Goal: Transaction & Acquisition: Book appointment/travel/reservation

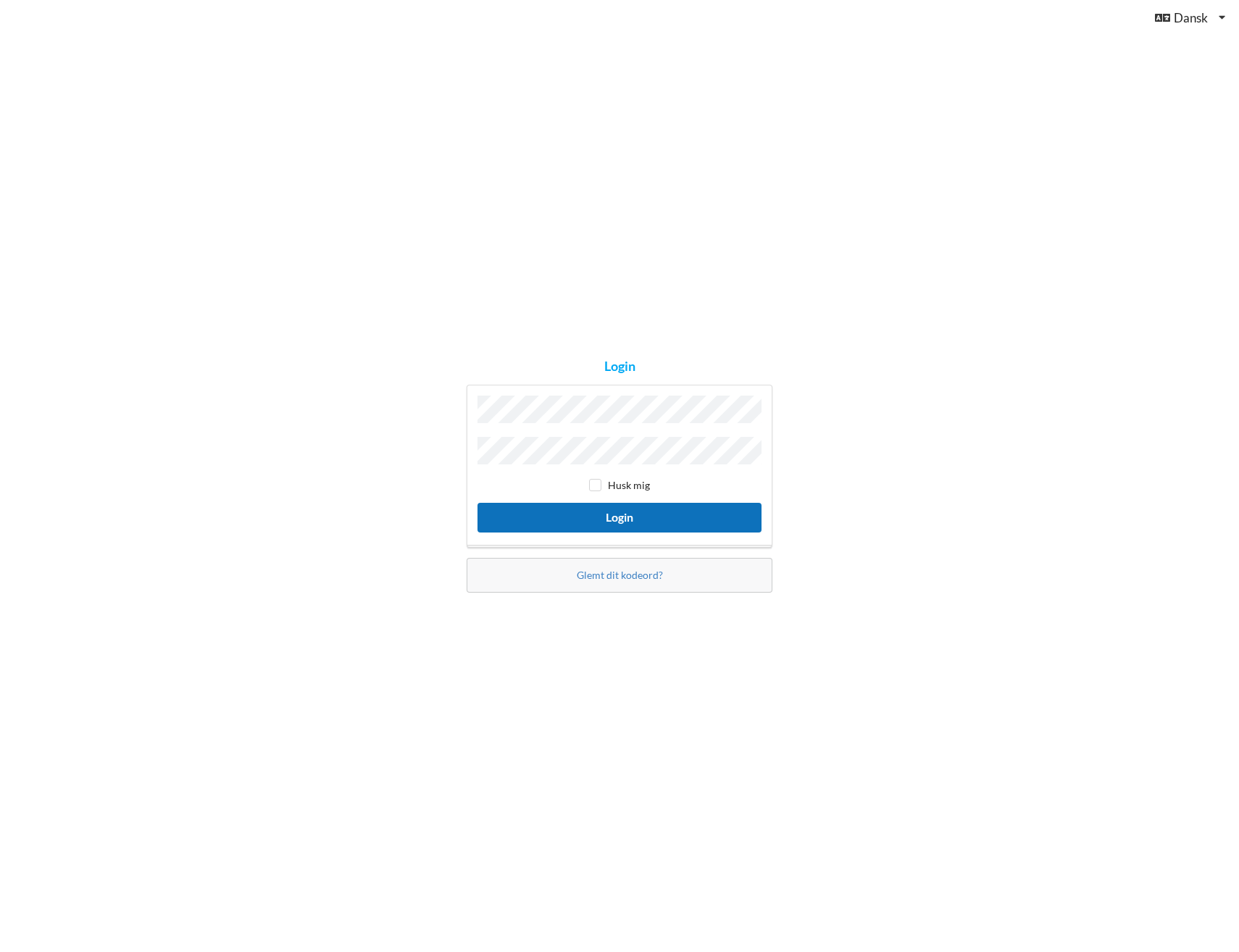
click at [550, 514] on button "Login" at bounding box center [619, 518] width 284 height 29
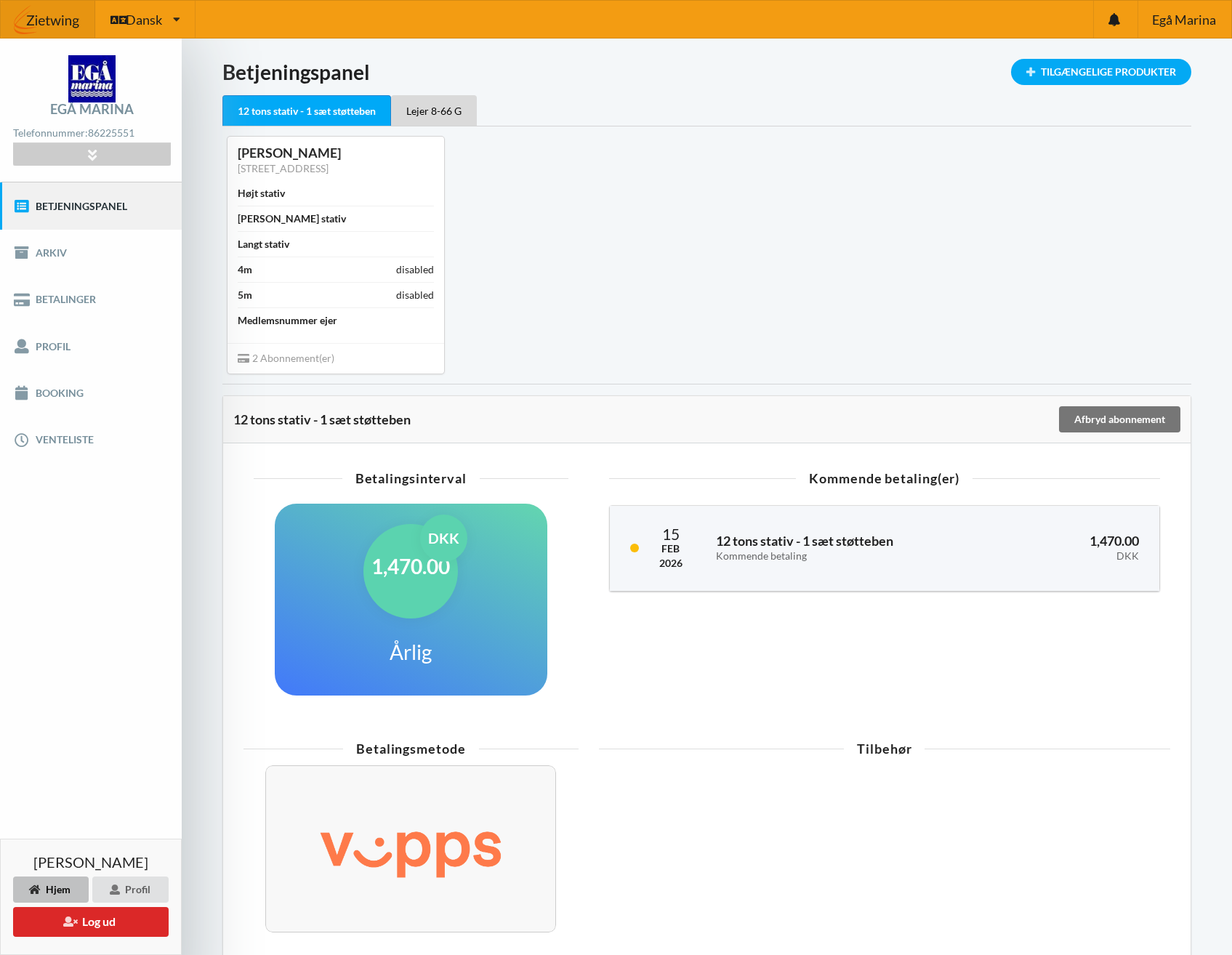
click at [745, 232] on div "[PERSON_NAME] [STREET_ADDRESS] Højt stativ Bredt stativ Langt stativ 4m disable…" at bounding box center [707, 255] width 989 height 257
drag, startPoint x: 22, startPoint y: 397, endPoint x: 59, endPoint y: 399, distance: 37.1
click at [22, 398] on icon at bounding box center [21, 393] width 17 height 15
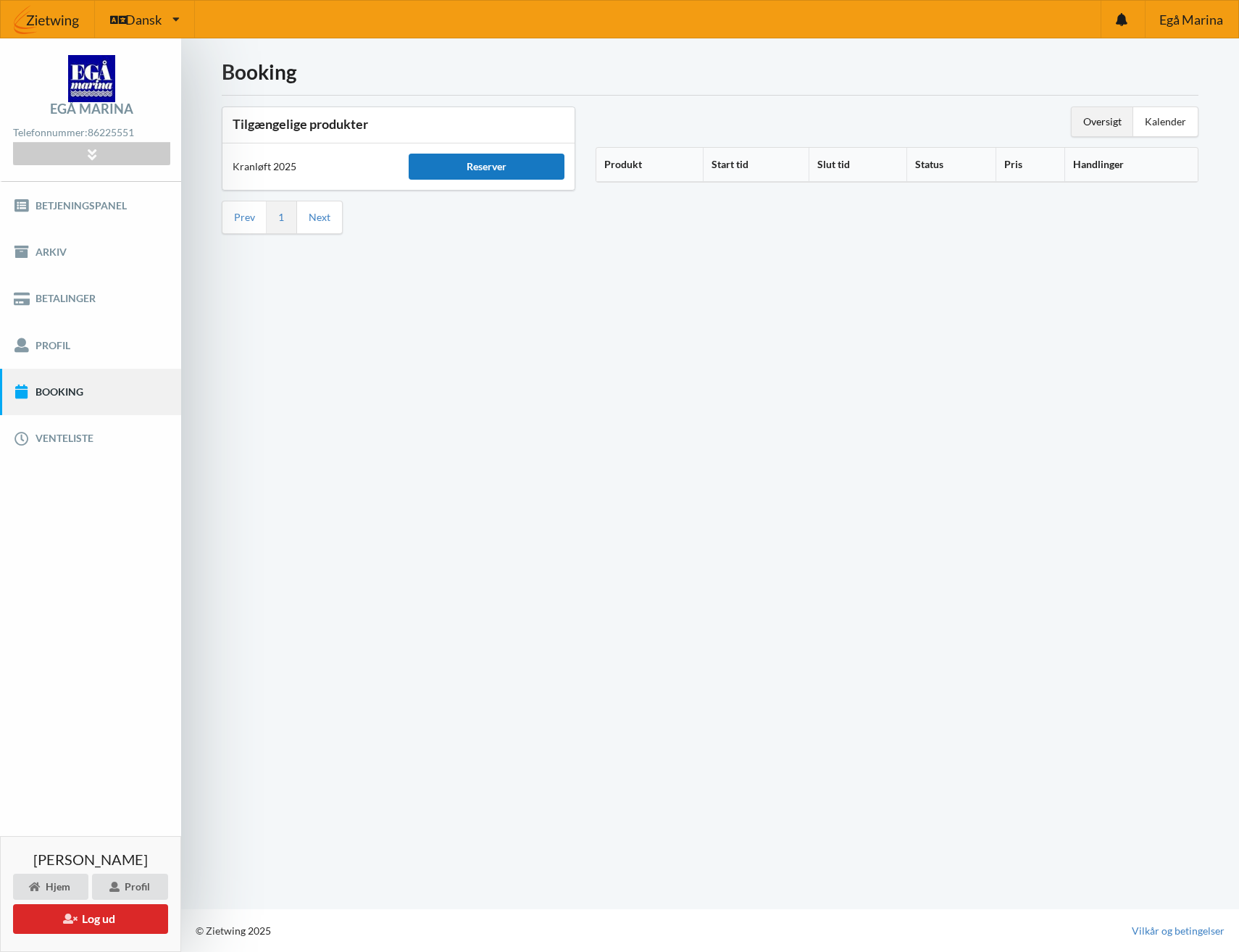
click at [447, 168] on div "Reserver" at bounding box center [486, 166] width 155 height 26
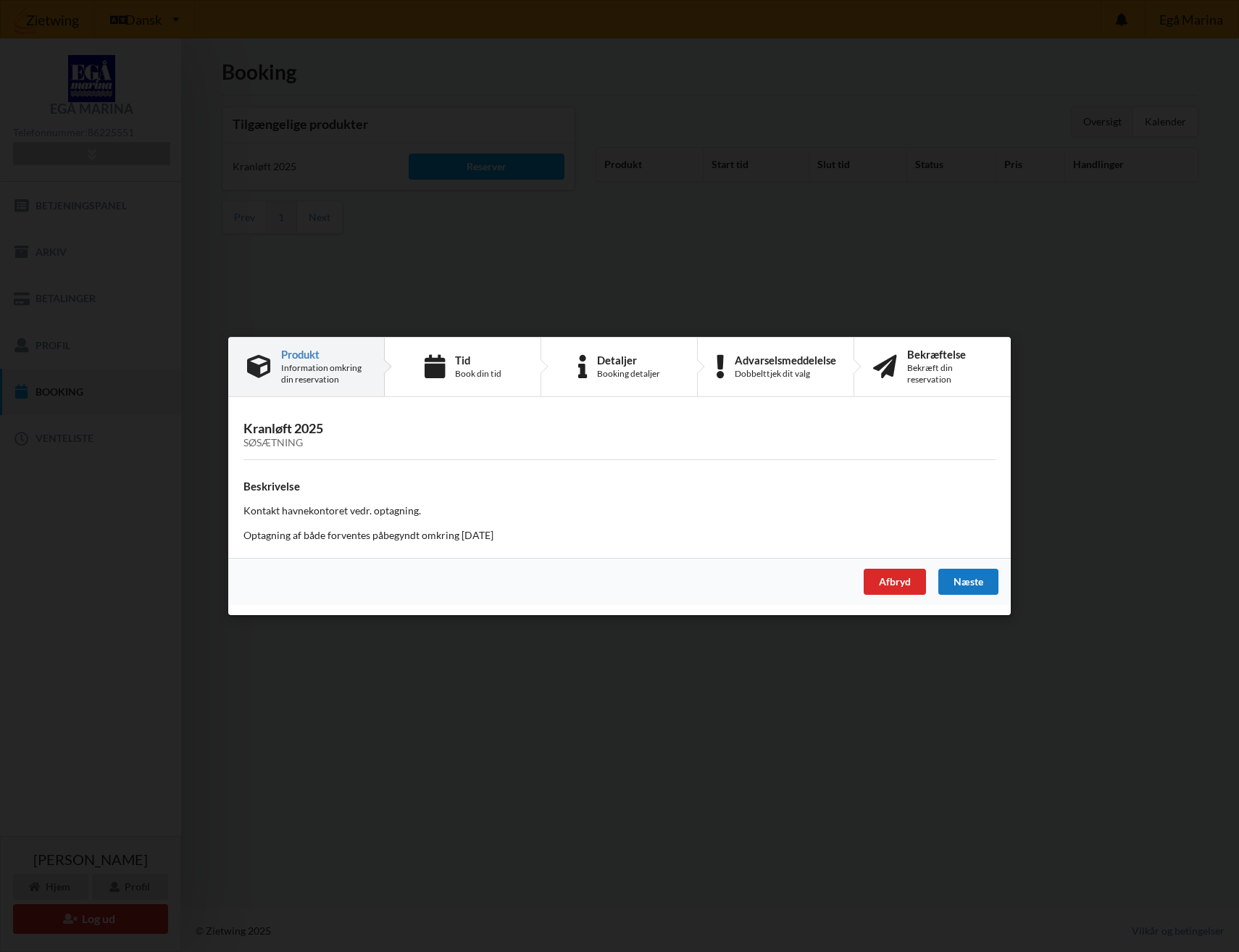
click at [970, 582] on div "Næste" at bounding box center [968, 581] width 60 height 26
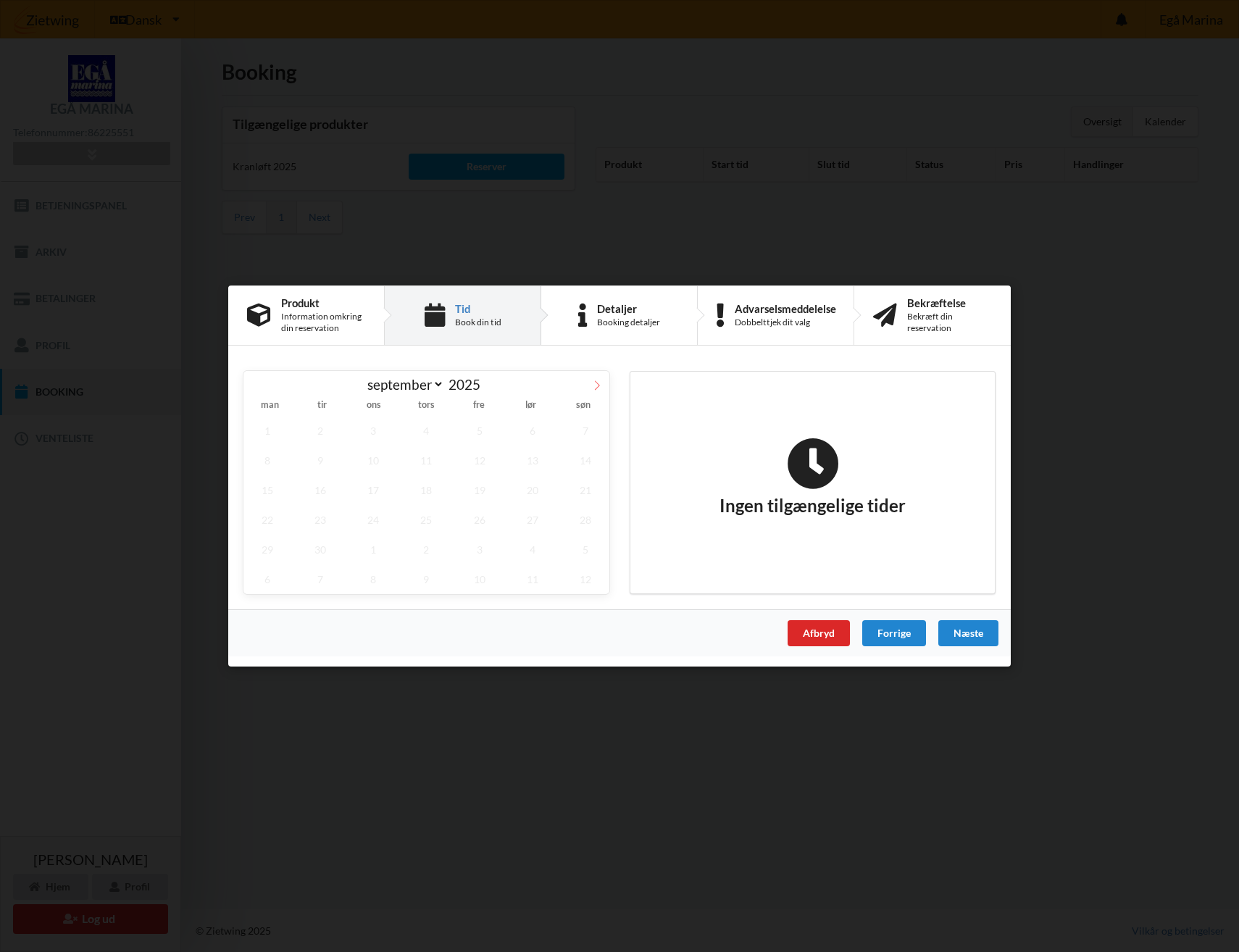
click at [596, 386] on icon at bounding box center [597, 385] width 10 height 10
select select "9"
click at [538, 521] on span "25" at bounding box center [533, 520] width 48 height 29
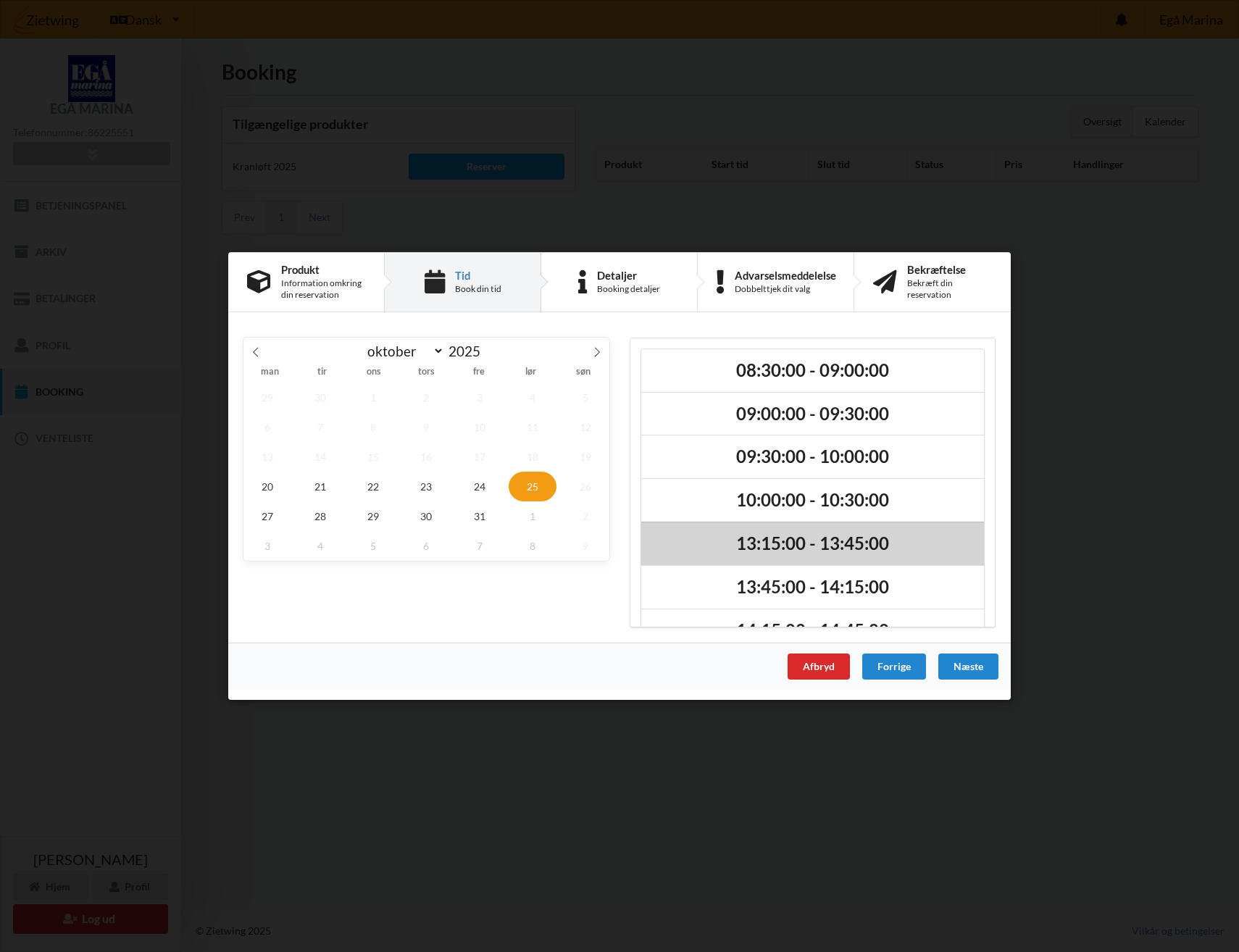
click at [797, 545] on h2 "13:15:00 - 13:45:00" at bounding box center [812, 544] width 323 height 22
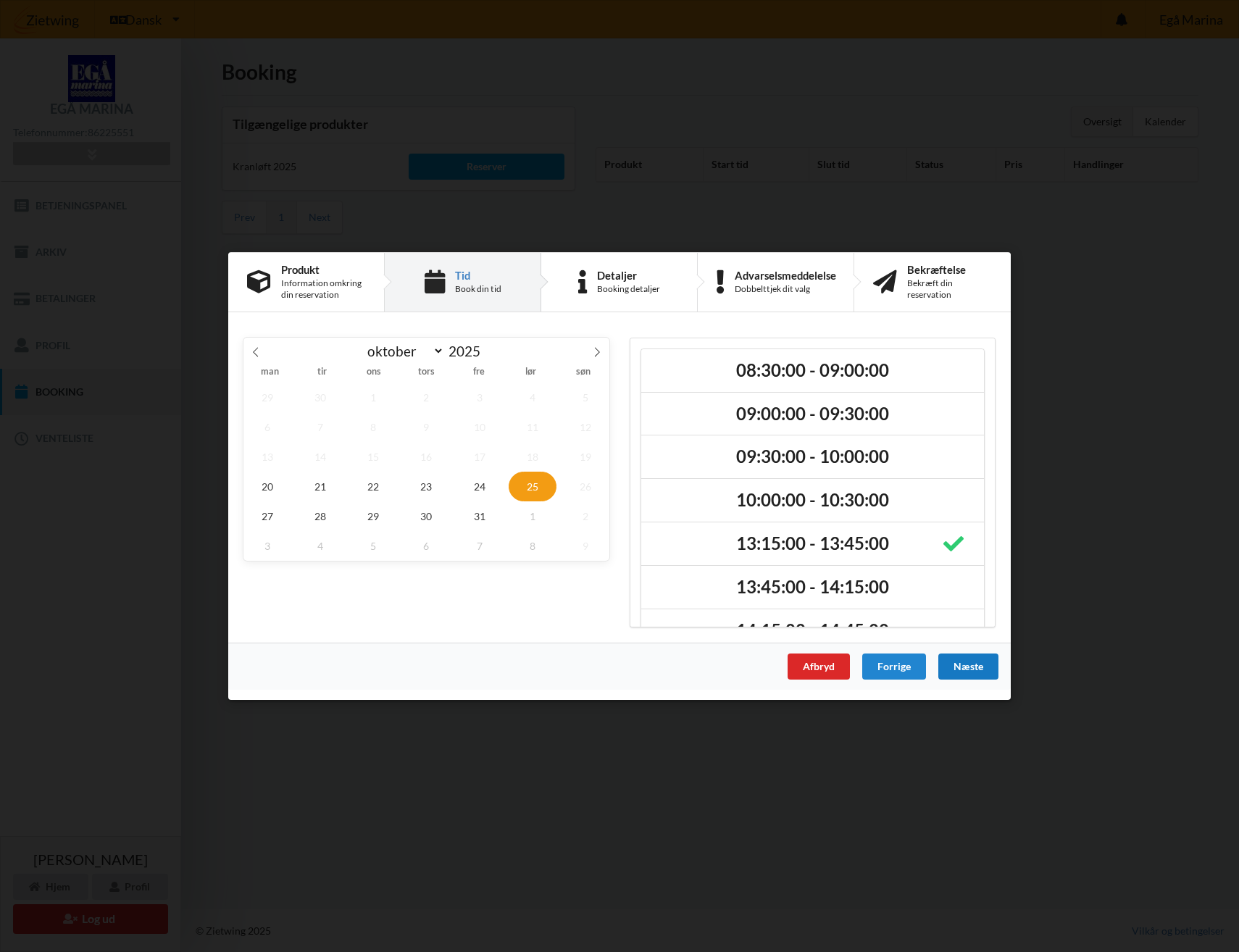
click at [968, 668] on div "Næste" at bounding box center [968, 667] width 60 height 26
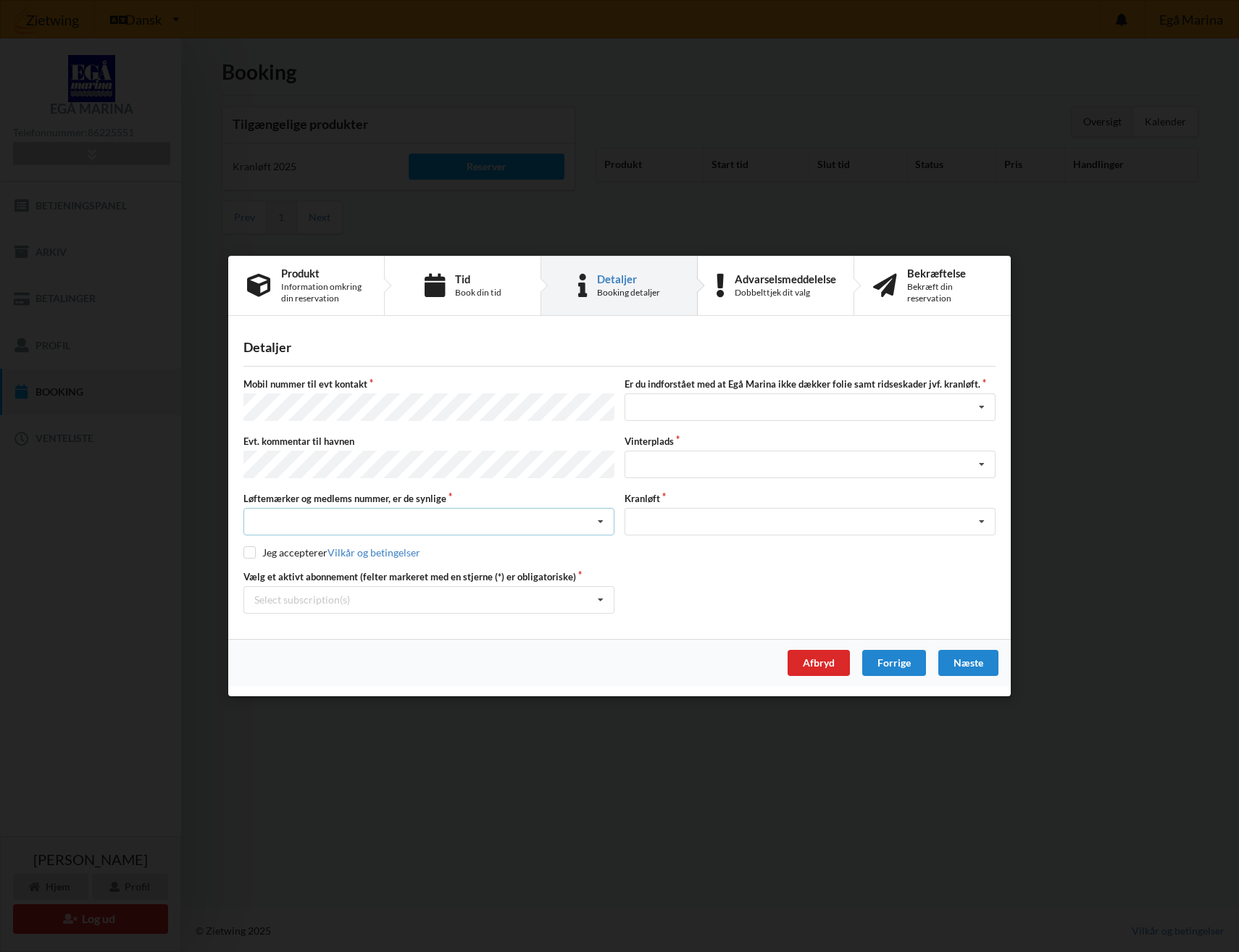
click at [319, 523] on div "Nej, jeg kontakter havnekontoret inden løftet Ja, mine mærker er synlige og int…" at bounding box center [429, 522] width 371 height 28
click at [302, 575] on div "Ja, mine mærker er synlige og intakte" at bounding box center [429, 575] width 370 height 27
click at [252, 550] on input "checkbox" at bounding box center [249, 552] width 12 height 12
checkbox input "true"
click at [387, 597] on div "Select subscription(s) * 12 tons stativ - 1 sæt støtteben * Lejer 8-66 G" at bounding box center [429, 600] width 371 height 28
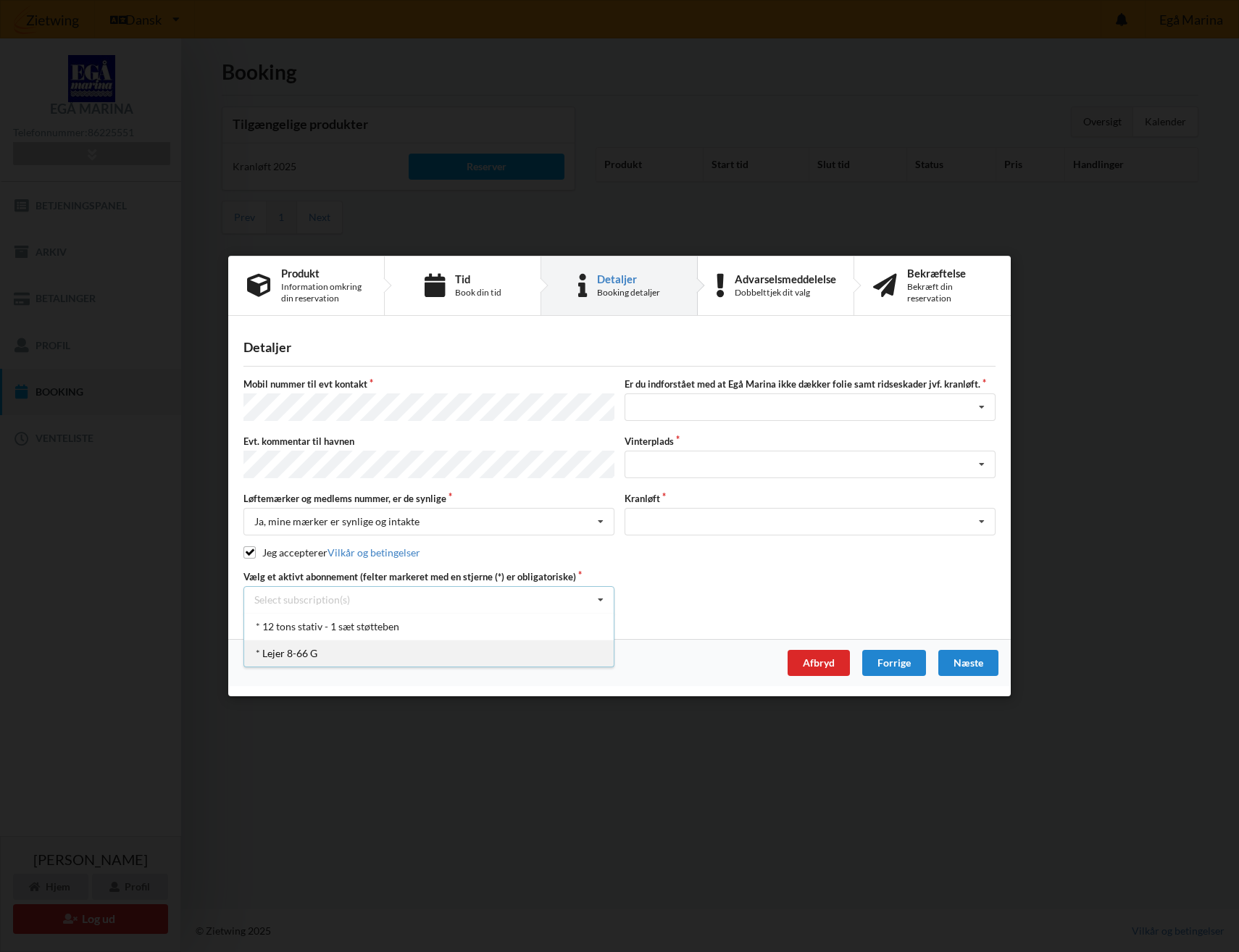
click at [283, 655] on div "* Lejer 8-66 G" at bounding box center [429, 653] width 370 height 27
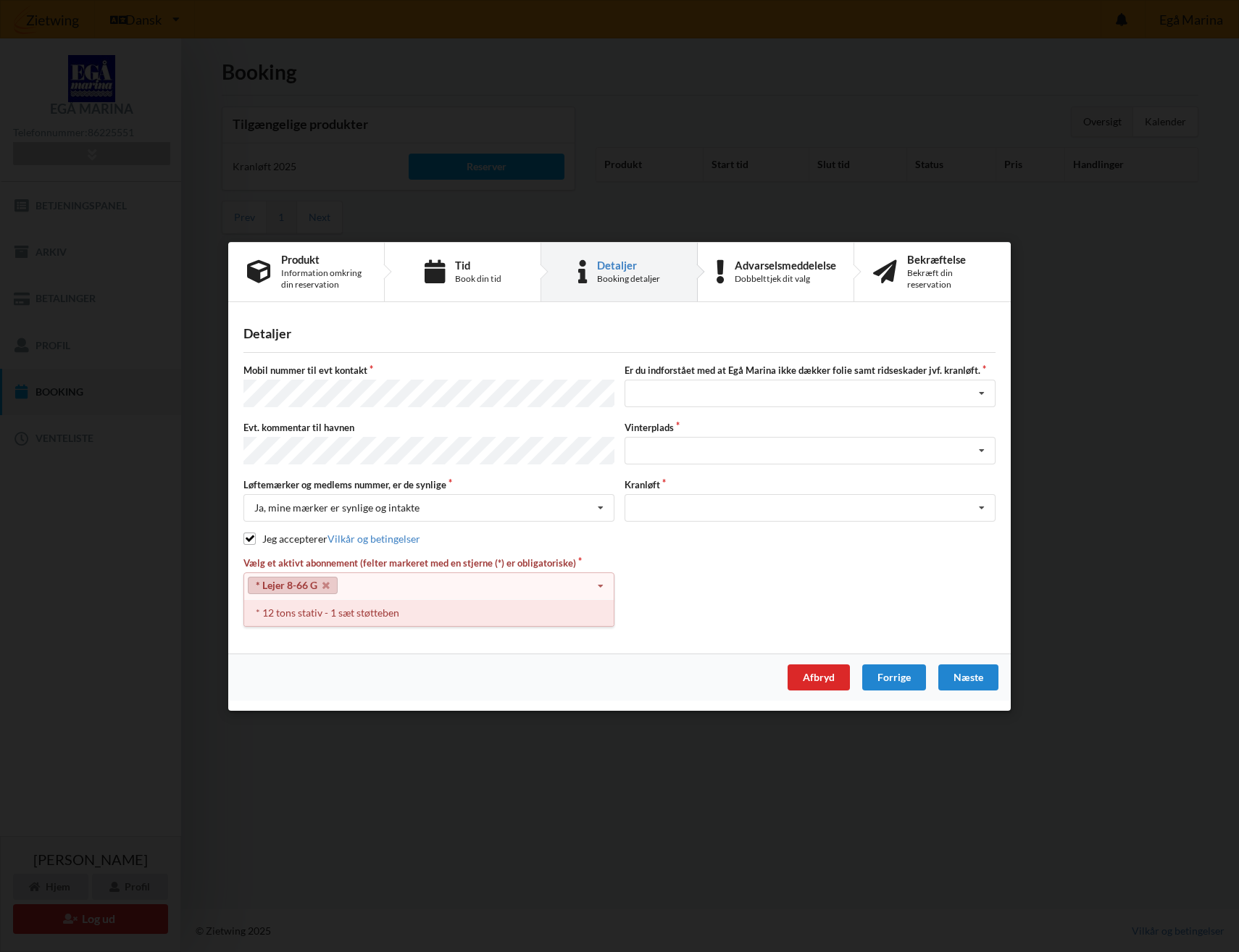
click at [338, 611] on div "* 12 tons stativ - 1 sæt støtteben" at bounding box center [429, 612] width 370 height 27
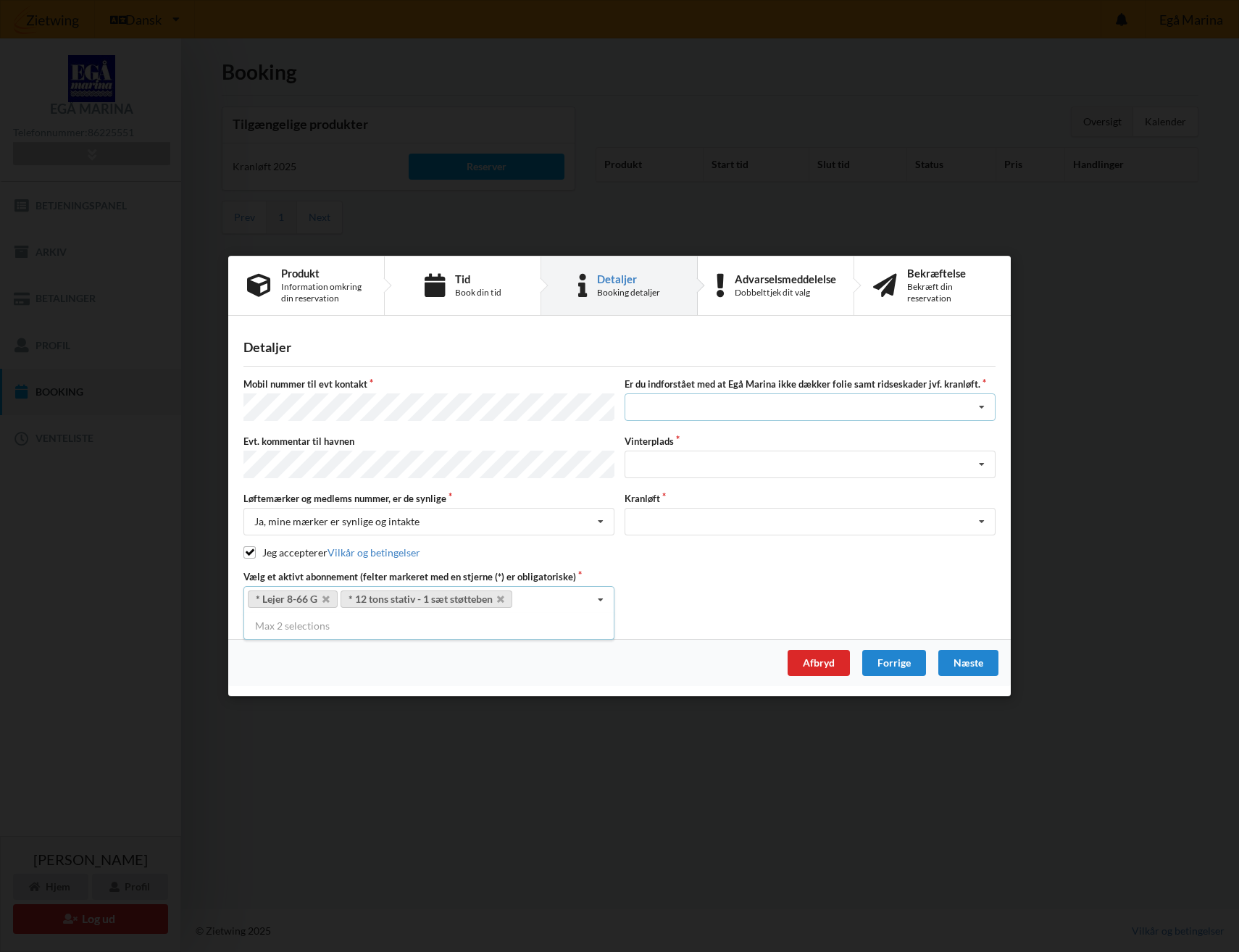
click at [756, 418] on div "Jeg har tæpper med og tager selv ansvaret for eventuelle folie samt ridseskader…" at bounding box center [809, 408] width 371 height 28
click at [700, 476] on div "Jeg tager selv ansvaret for folie samt ridseskader ved kranløft" at bounding box center [810, 471] width 370 height 27
click at [722, 463] on div "Landplads nr. 1 Landplads nr. 2 Landplads nr.3 Landplads nr. 4 Landplads nr. 5 …" at bounding box center [809, 465] width 371 height 28
click at [715, 579] on div "Landplads nr. 4" at bounding box center [810, 571] width 370 height 27
click at [688, 516] on div "Optagning" at bounding box center [809, 522] width 371 height 28
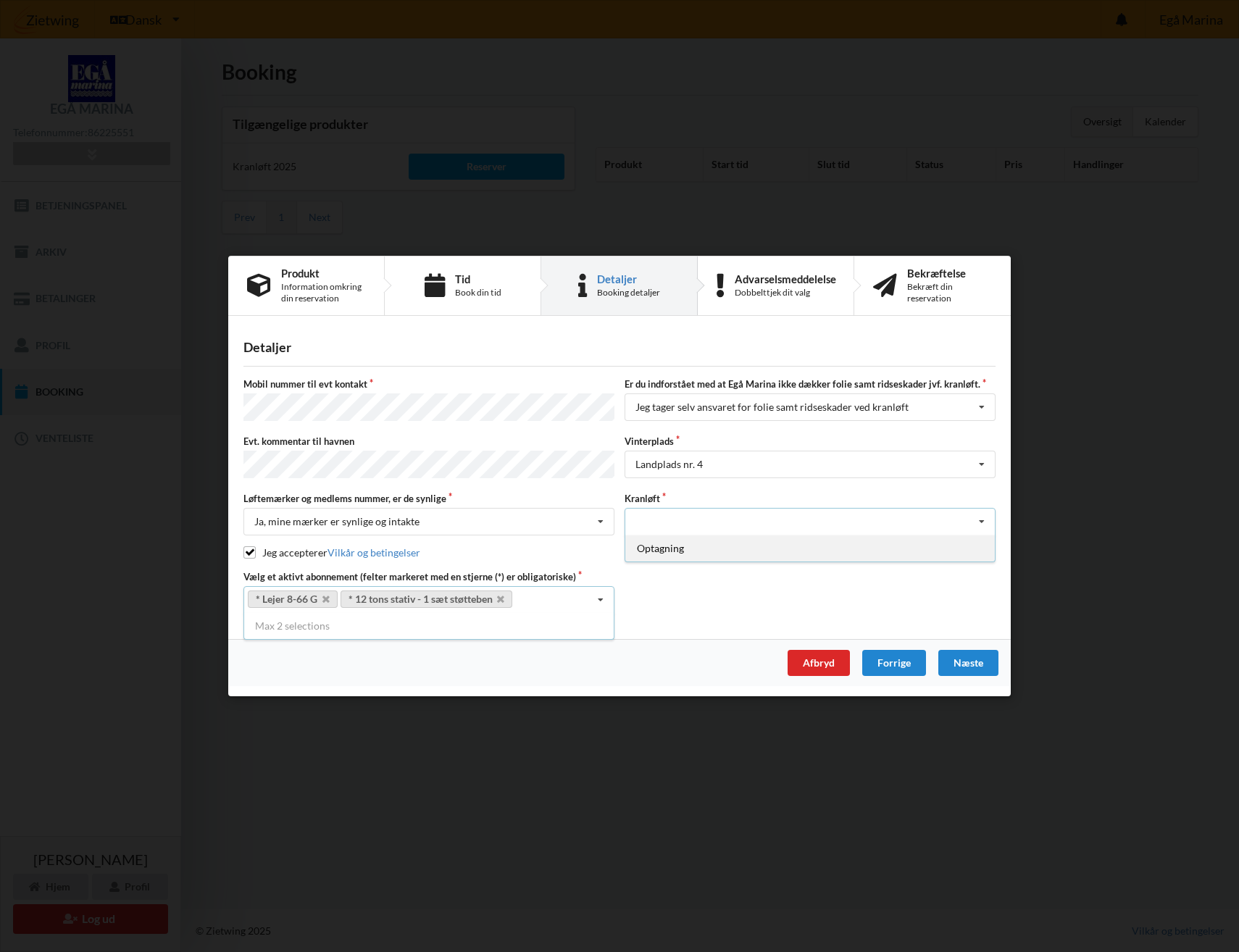
click at [682, 551] on div "Optagning" at bounding box center [810, 547] width 370 height 27
click at [965, 660] on div "Næste" at bounding box center [968, 663] width 60 height 26
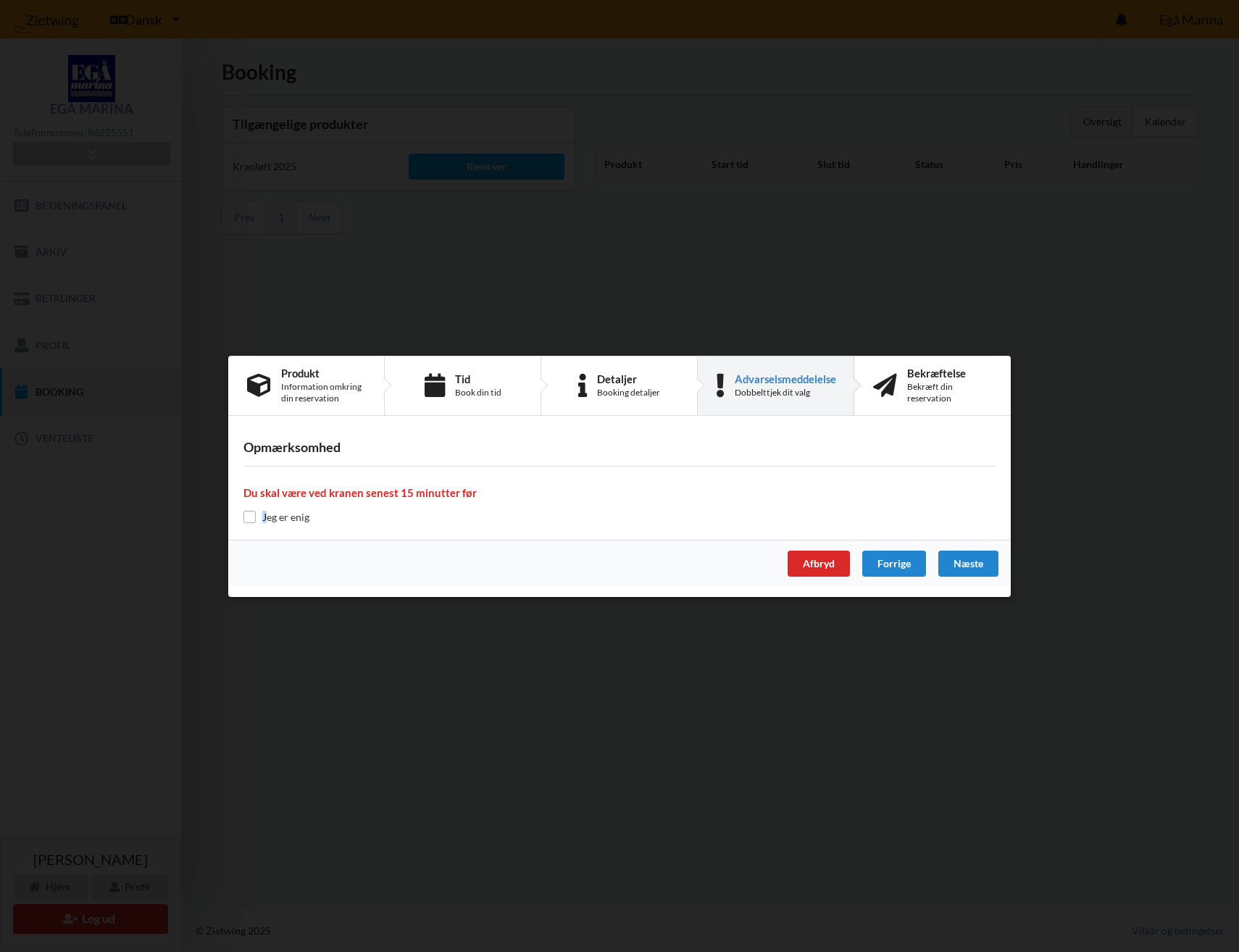
click at [263, 517] on label "Jeg er enig" at bounding box center [277, 516] width 66 height 12
drag, startPoint x: 263, startPoint y: 517, endPoint x: 251, endPoint y: 517, distance: 12.0
click at [251, 518] on input "checkbox" at bounding box center [249, 516] width 12 height 12
checkbox input "true"
click at [969, 566] on div "Næste" at bounding box center [968, 564] width 60 height 26
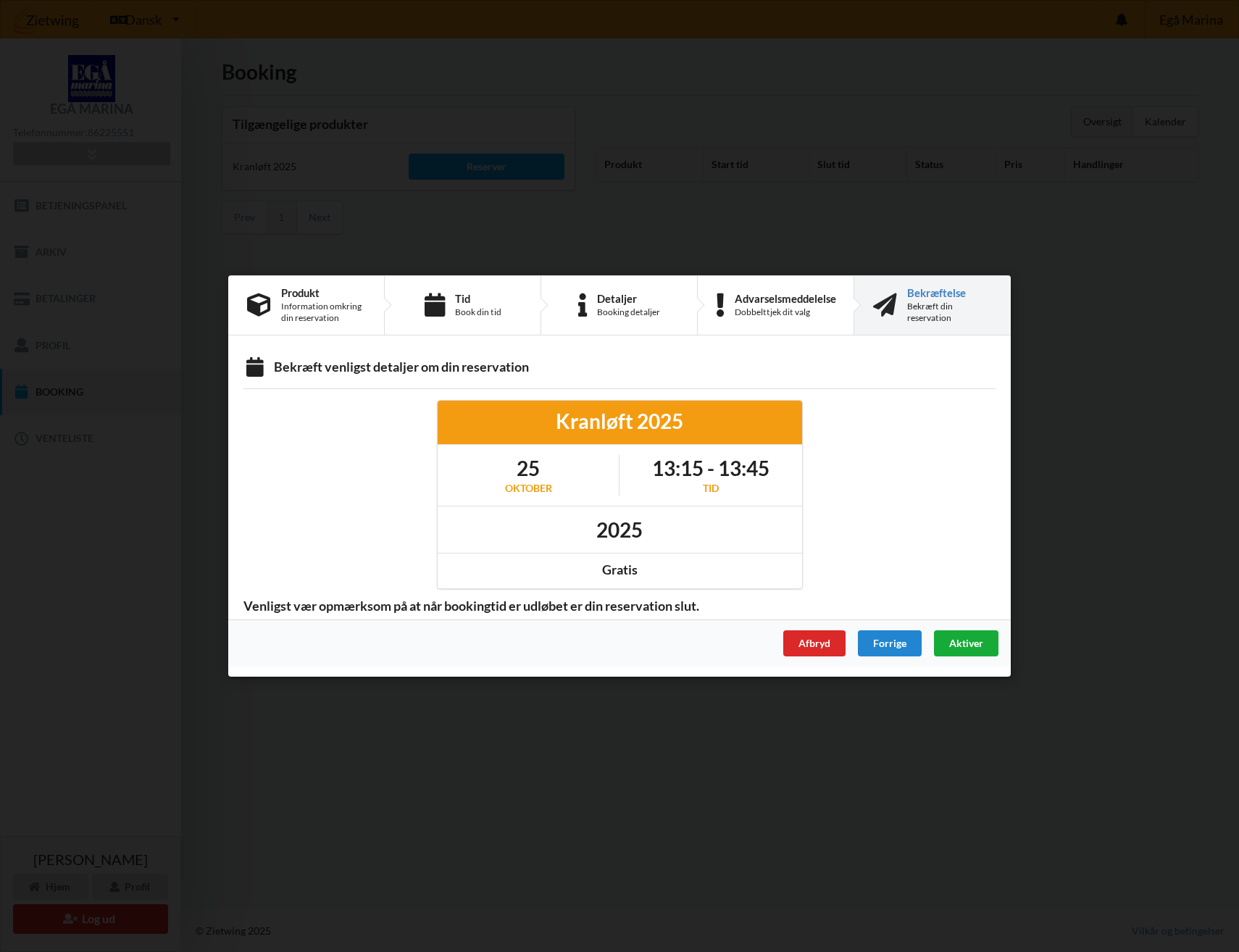
click at [971, 648] on span "Aktiver" at bounding box center [966, 642] width 34 height 12
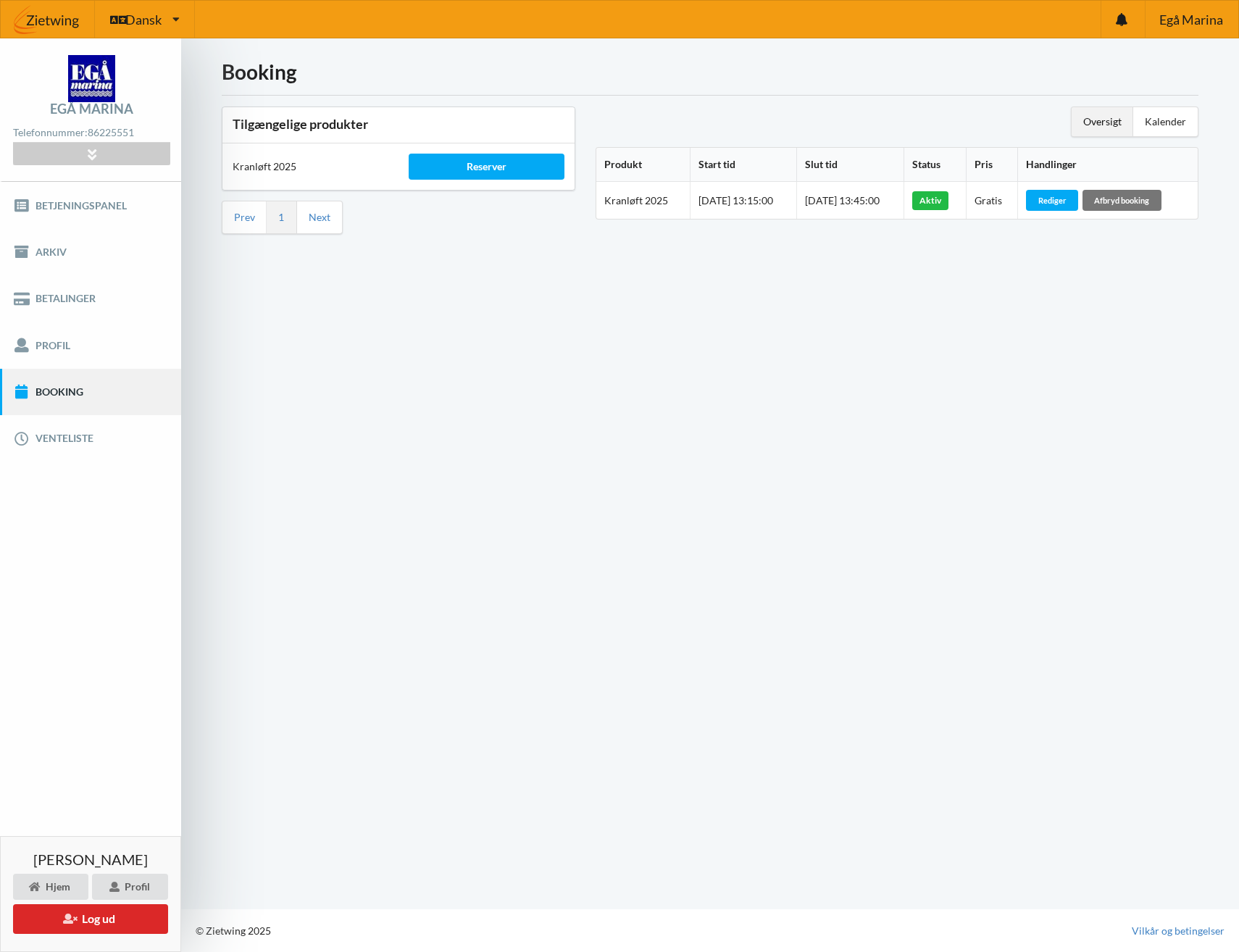
click at [956, 343] on div "Booking Tilgængelige produkter Kranløft 2025 Reserver Prev 1 Next Oversigt Kale…" at bounding box center [710, 474] width 1058 height 871
